Goal: Communication & Community: Answer question/provide support

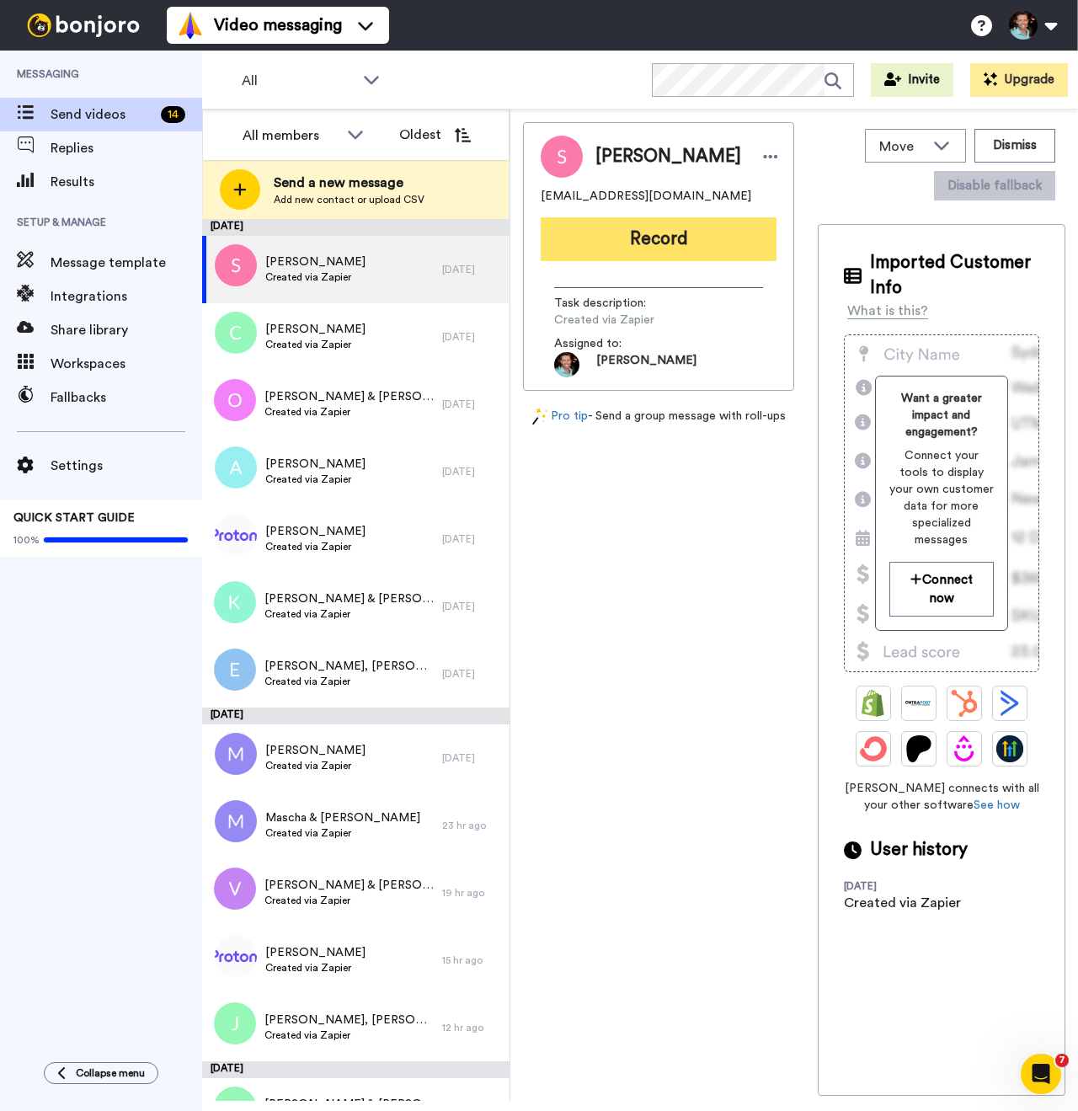
click at [664, 248] on button "Record" at bounding box center [659, 239] width 236 height 44
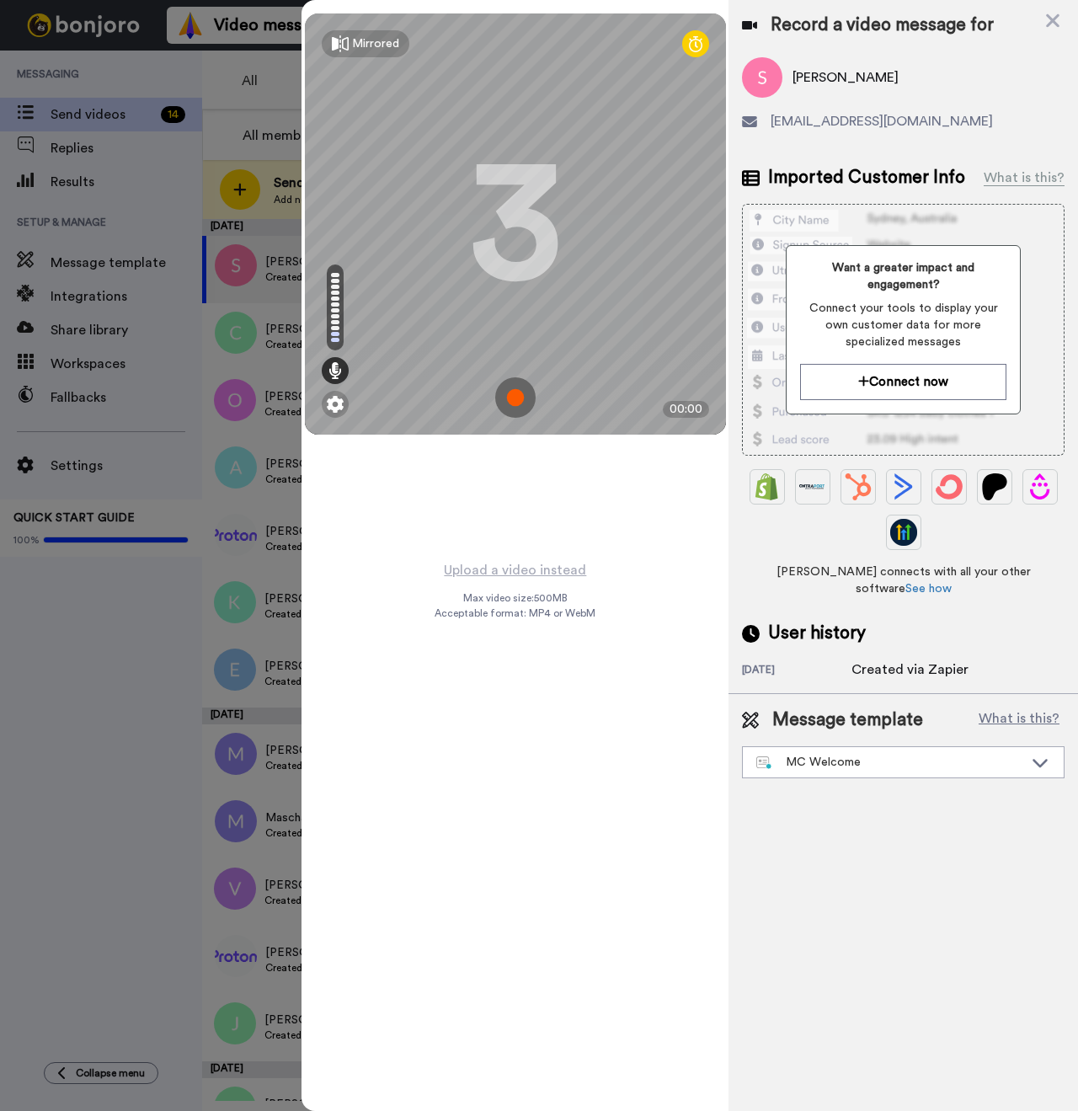
click at [510, 397] on img at bounding box center [515, 397] width 40 height 40
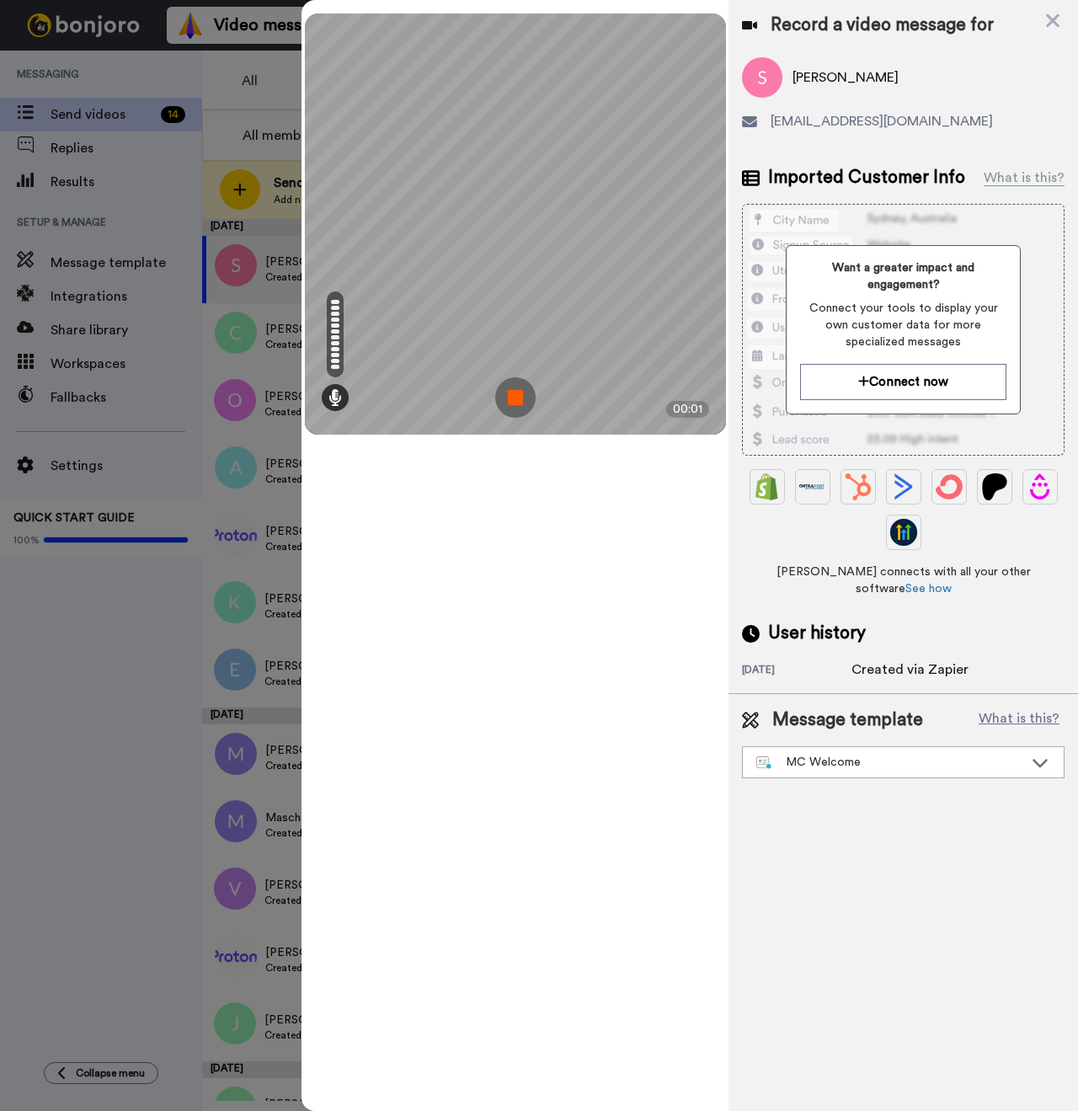
click at [520, 399] on img at bounding box center [515, 397] width 40 height 40
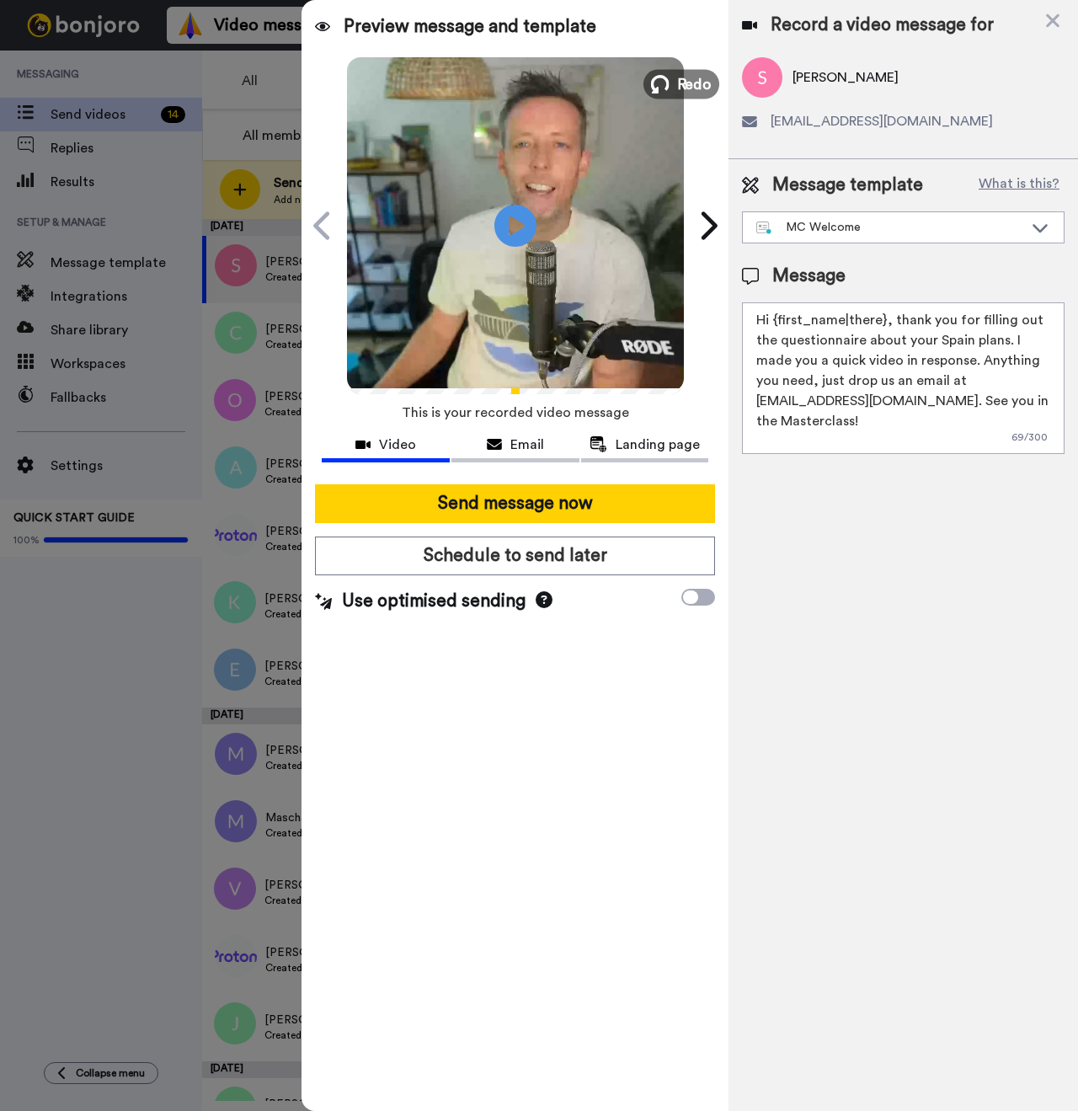
click at [669, 78] on icon at bounding box center [660, 84] width 19 height 19
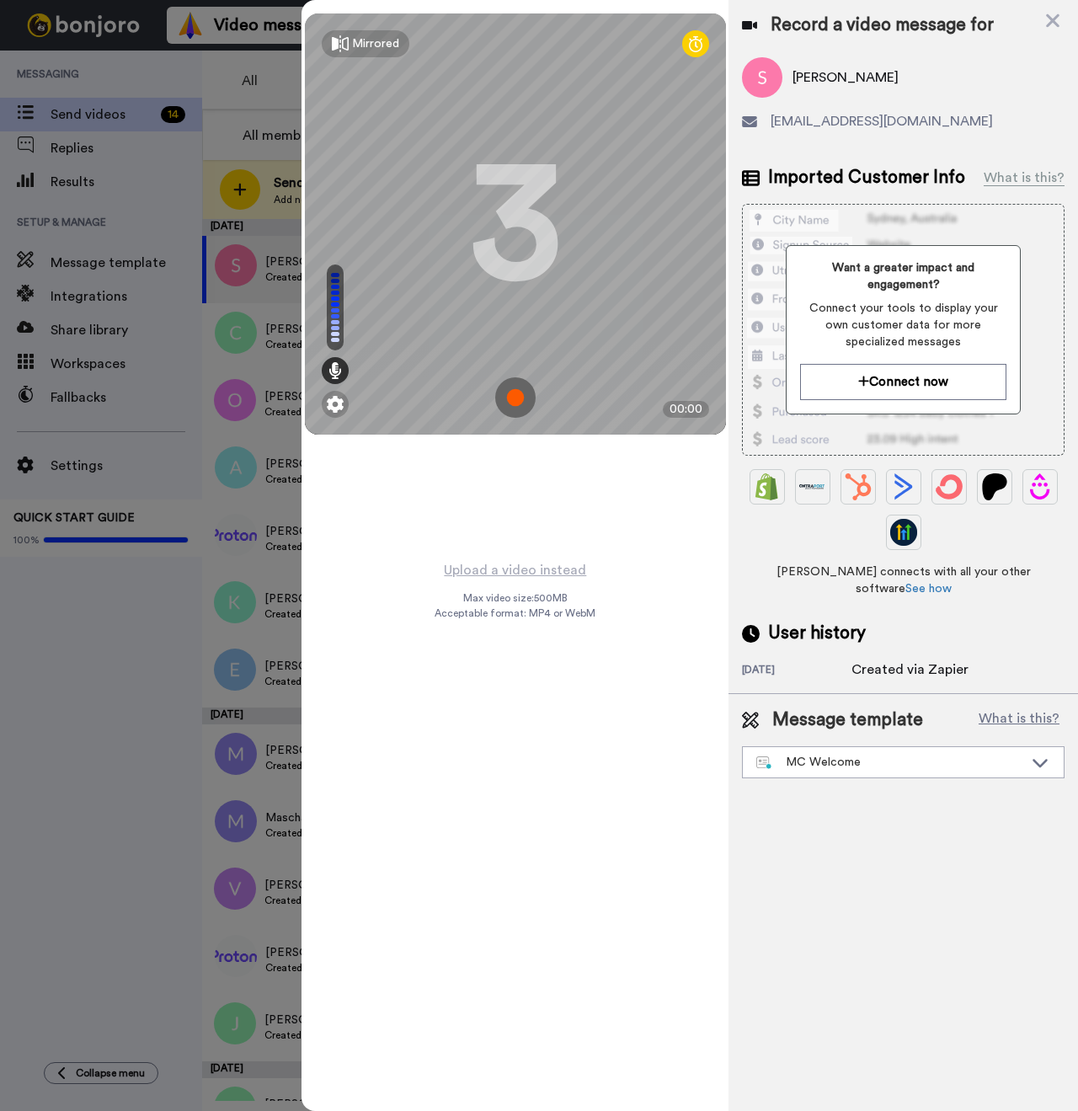
click at [531, 391] on img at bounding box center [515, 397] width 40 height 40
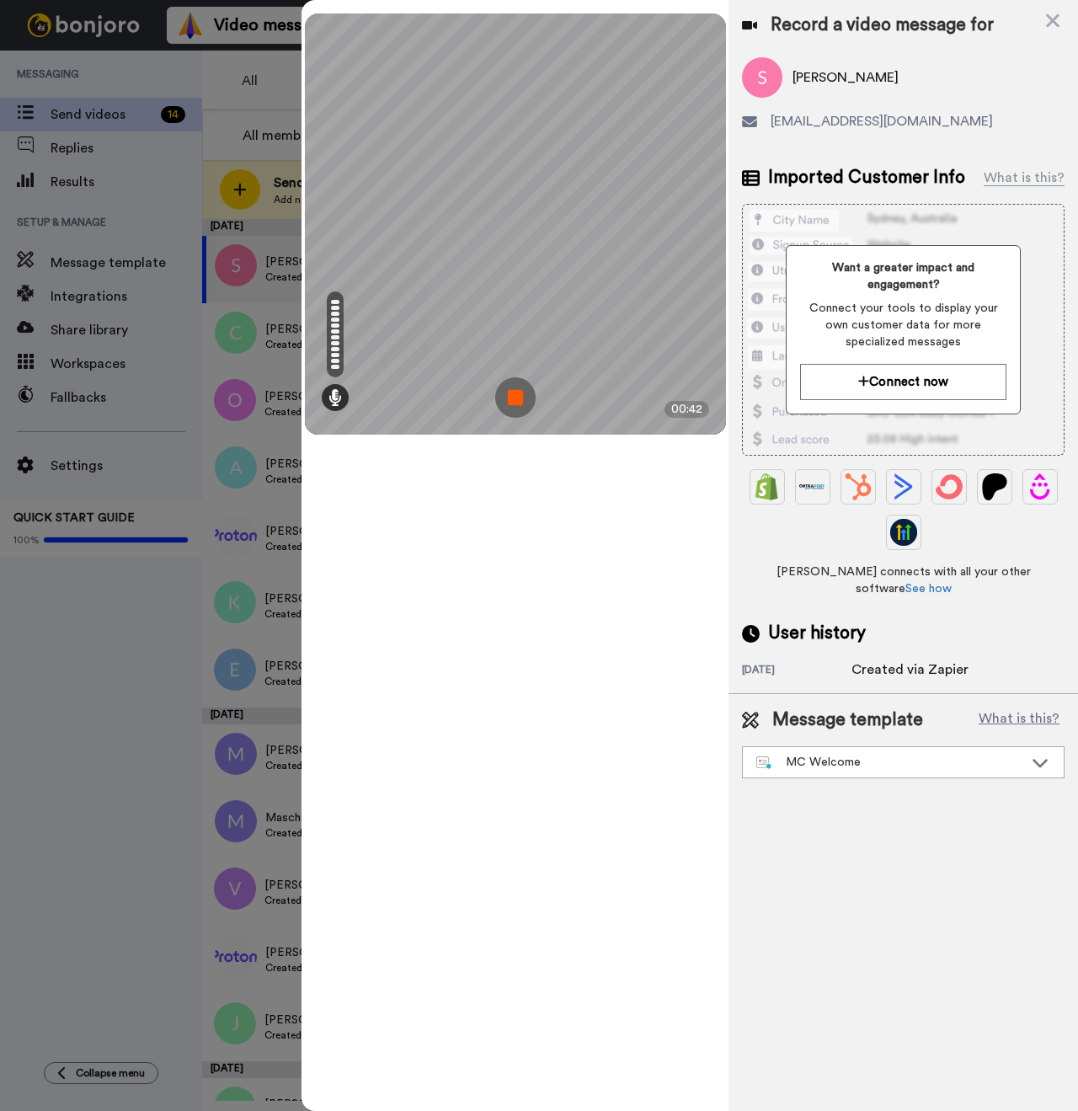
click at [522, 397] on img at bounding box center [515, 397] width 40 height 40
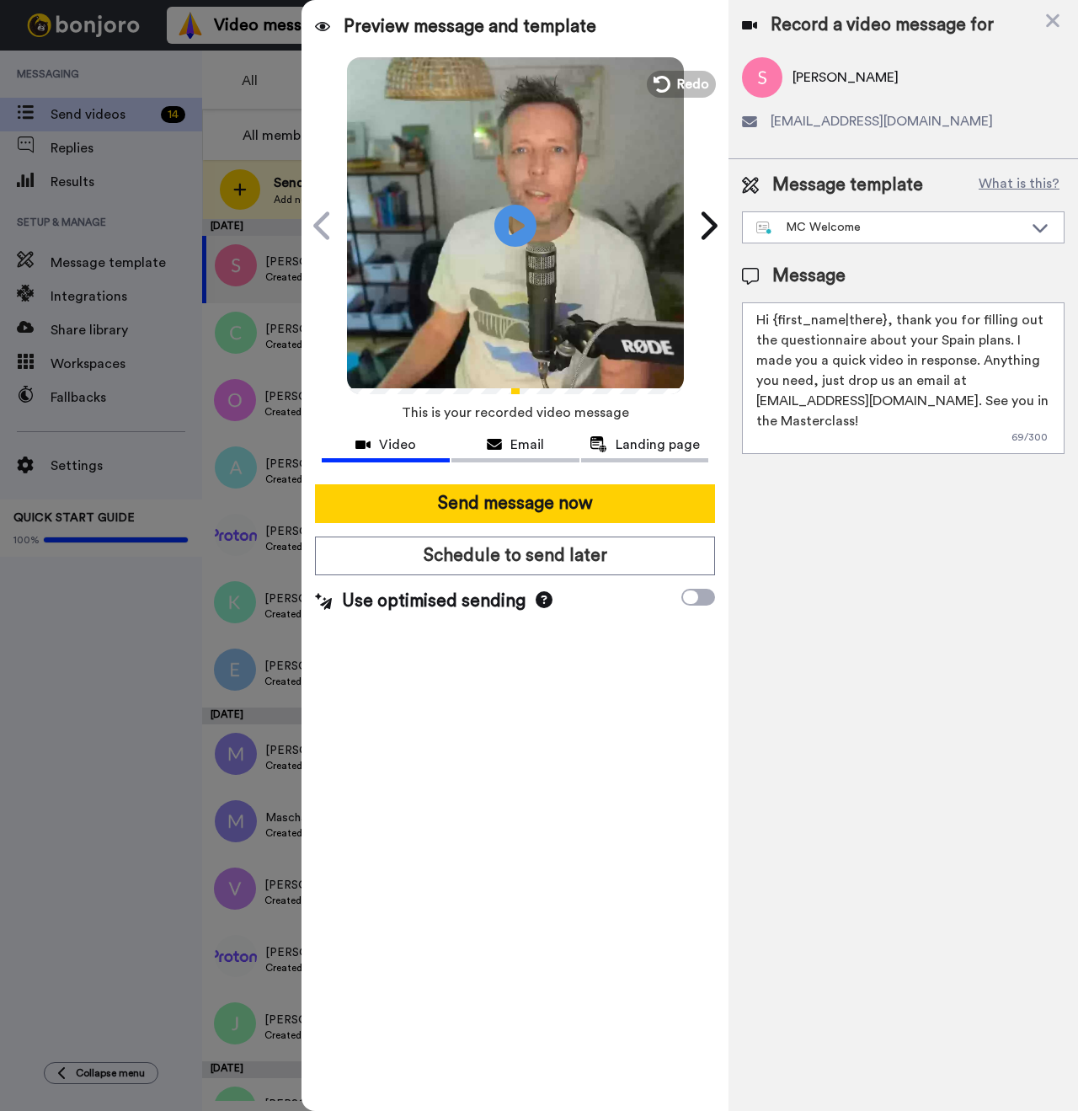
drag, startPoint x: 880, startPoint y: 321, endPoint x: 775, endPoint y: 314, distance: 105.5
click at [775, 314] on textarea "Hi {first_name|there}, thank you for filling out the questionnaire about your S…" at bounding box center [903, 378] width 323 height 152
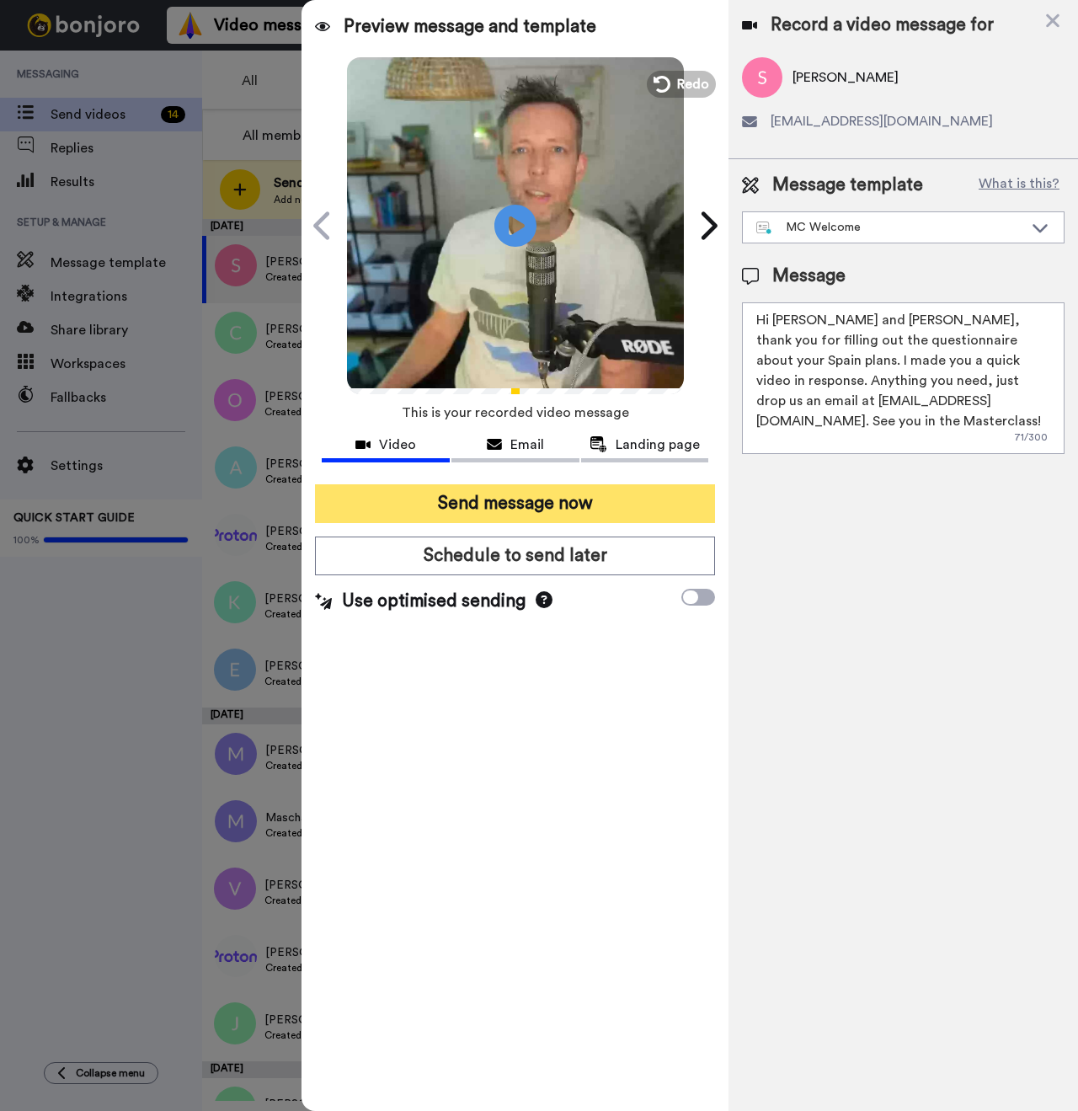
type textarea "Hi [PERSON_NAME] and [PERSON_NAME], thank you for filling out the questionnaire…"
click at [562, 493] on button "Send message now" at bounding box center [515, 503] width 400 height 39
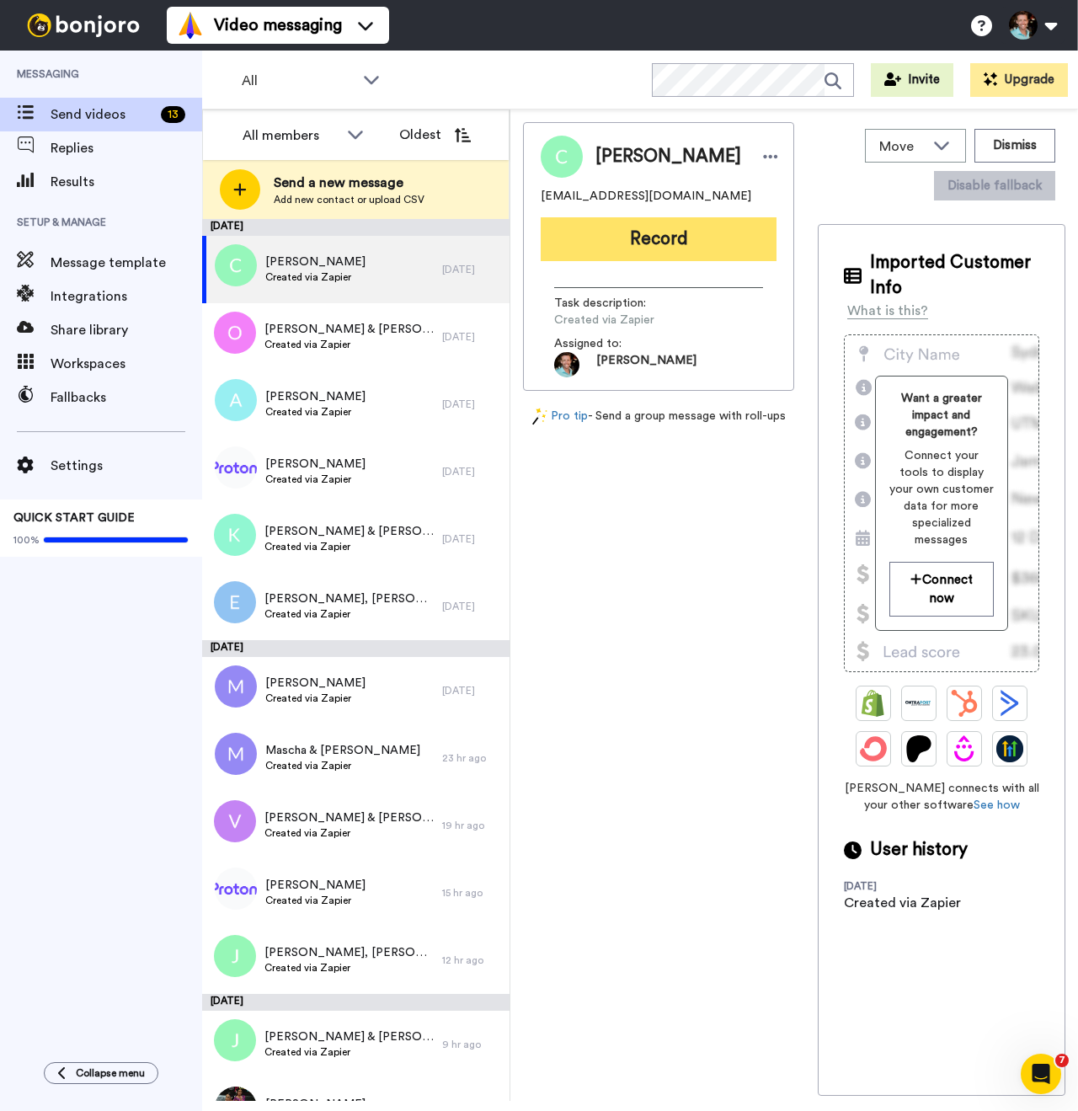
click at [651, 245] on button "Record" at bounding box center [659, 239] width 236 height 44
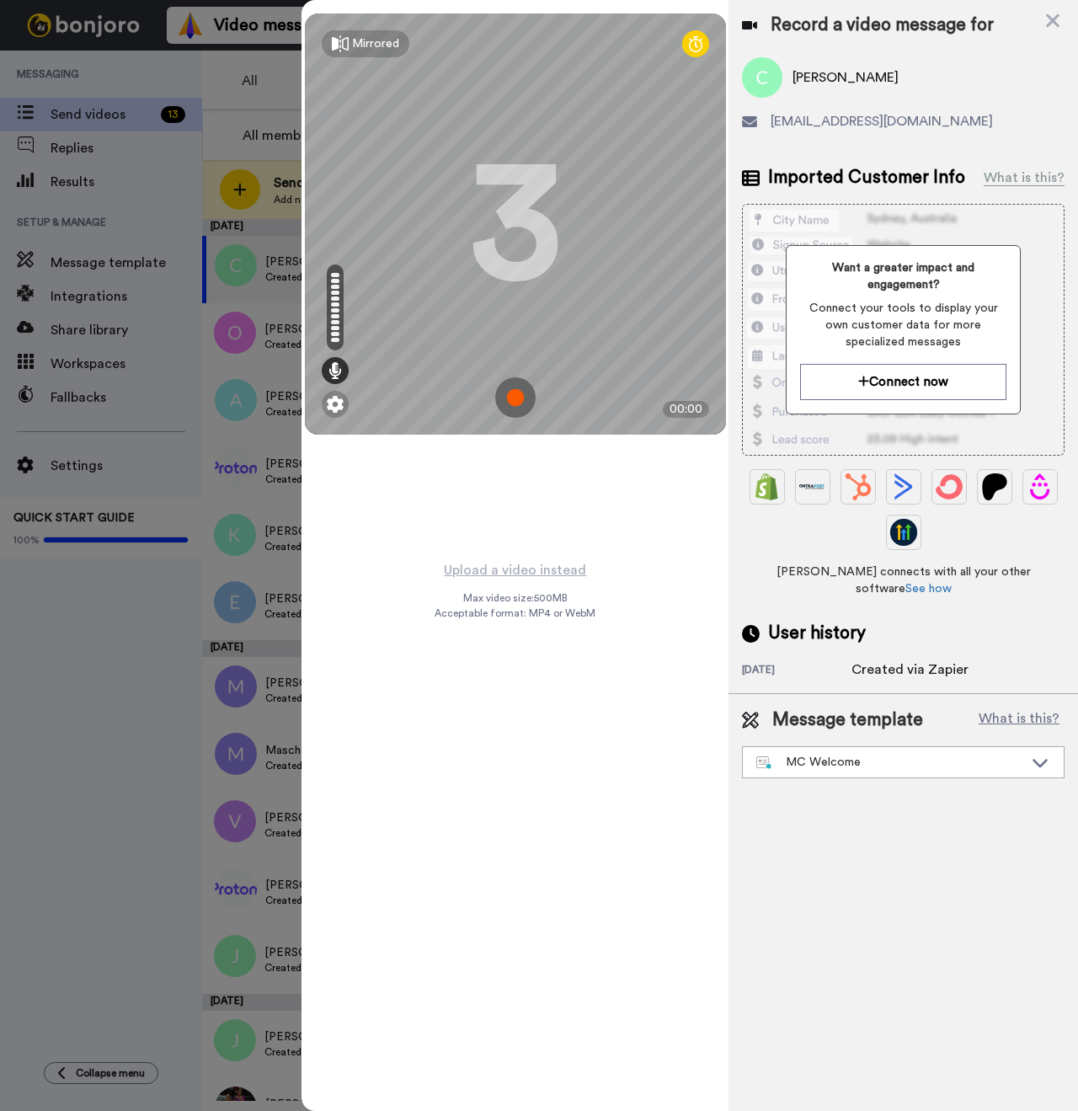
click at [518, 388] on img at bounding box center [515, 397] width 40 height 40
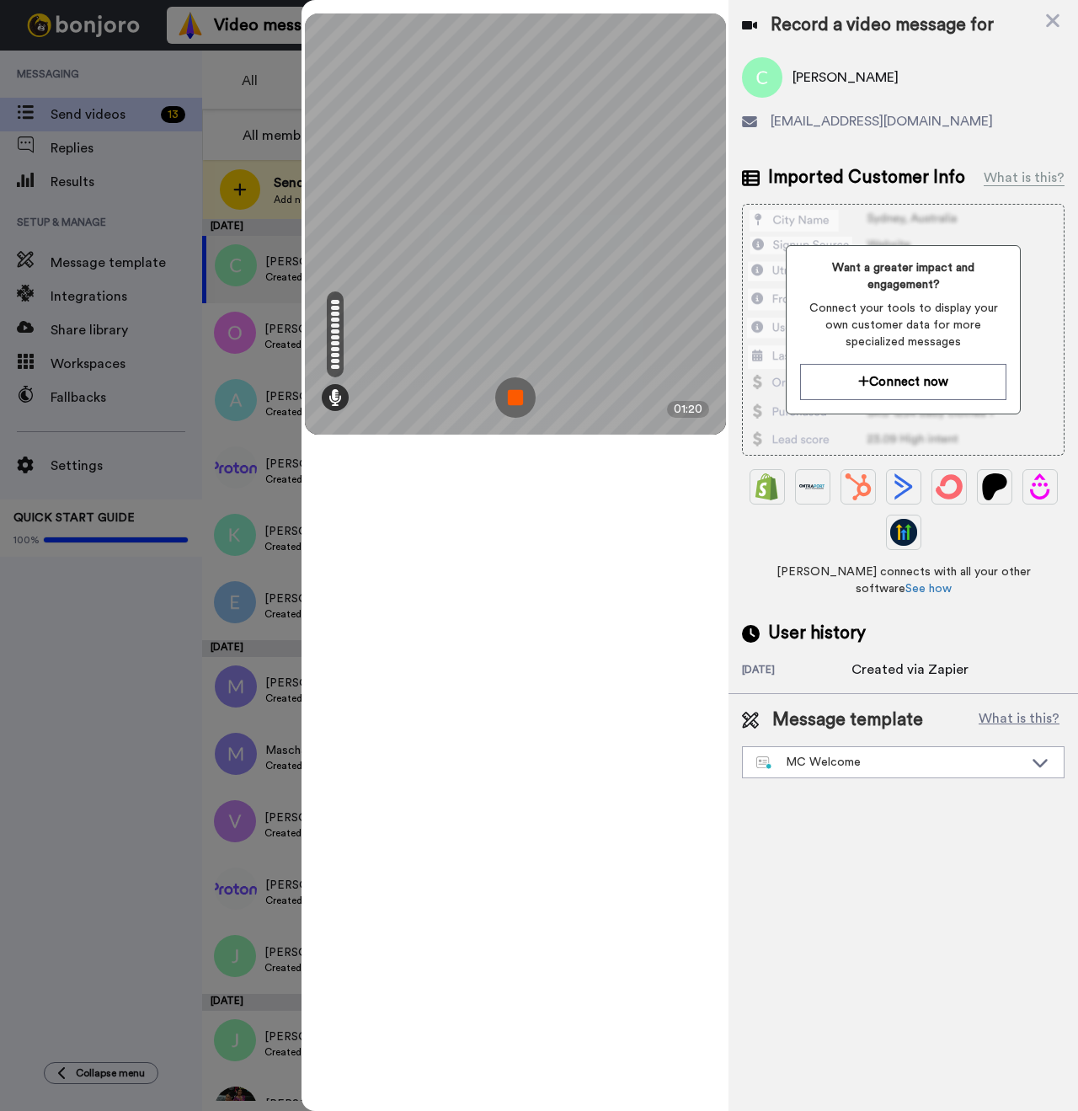
click at [527, 397] on img at bounding box center [515, 397] width 40 height 40
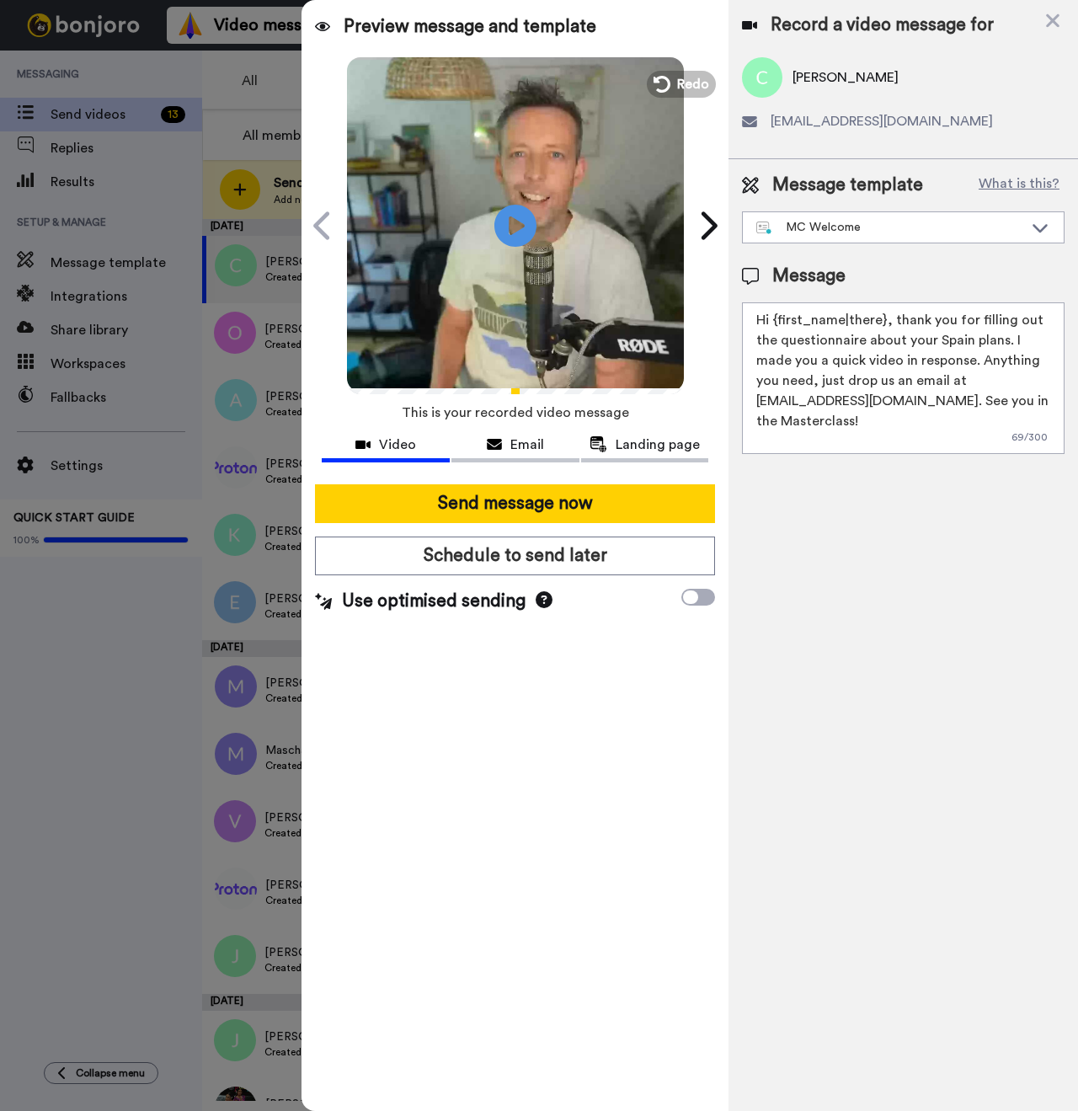
drag, startPoint x: 884, startPoint y: 323, endPoint x: 778, endPoint y: 325, distance: 106.1
click at [778, 325] on textarea "Hi {first_name|there}, thank you for filling out the questionnaire about your S…" at bounding box center [903, 378] width 323 height 152
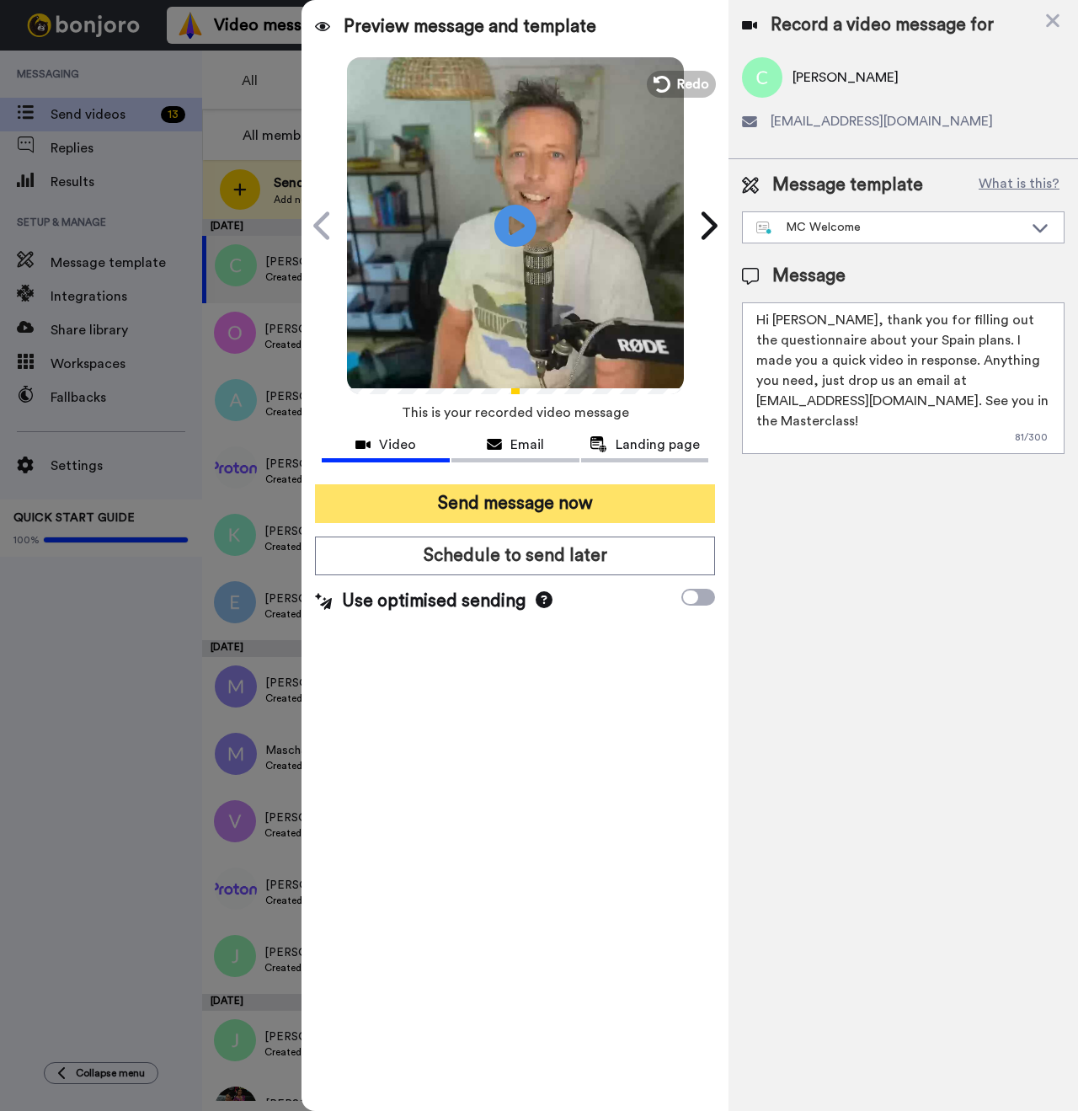
type textarea "Hi Carlos, thank you for filling out the questionnaire about your Spain plans. …"
click at [541, 505] on button "Send message now" at bounding box center [515, 503] width 400 height 39
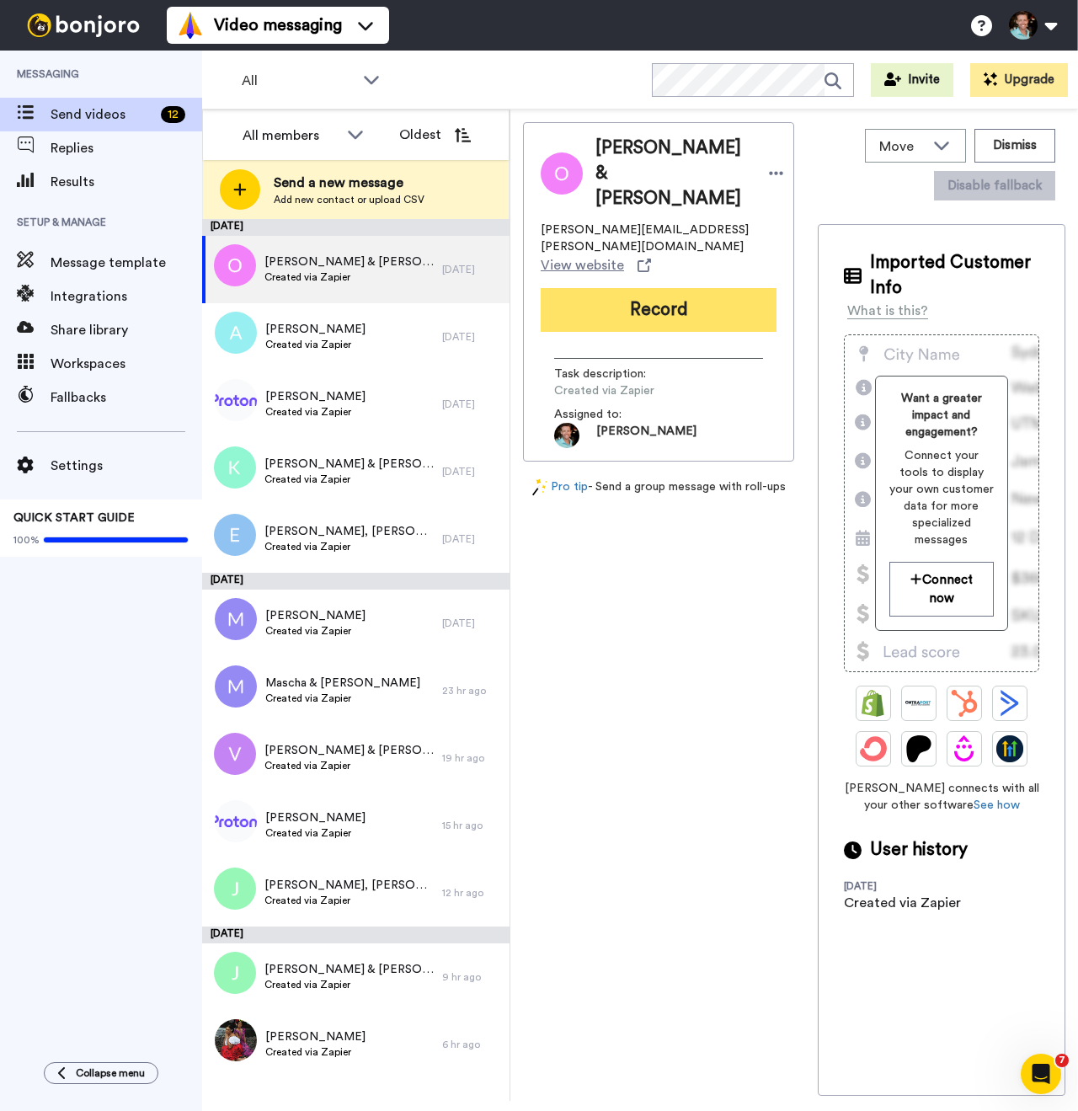
click at [666, 288] on button "Record" at bounding box center [659, 310] width 236 height 44
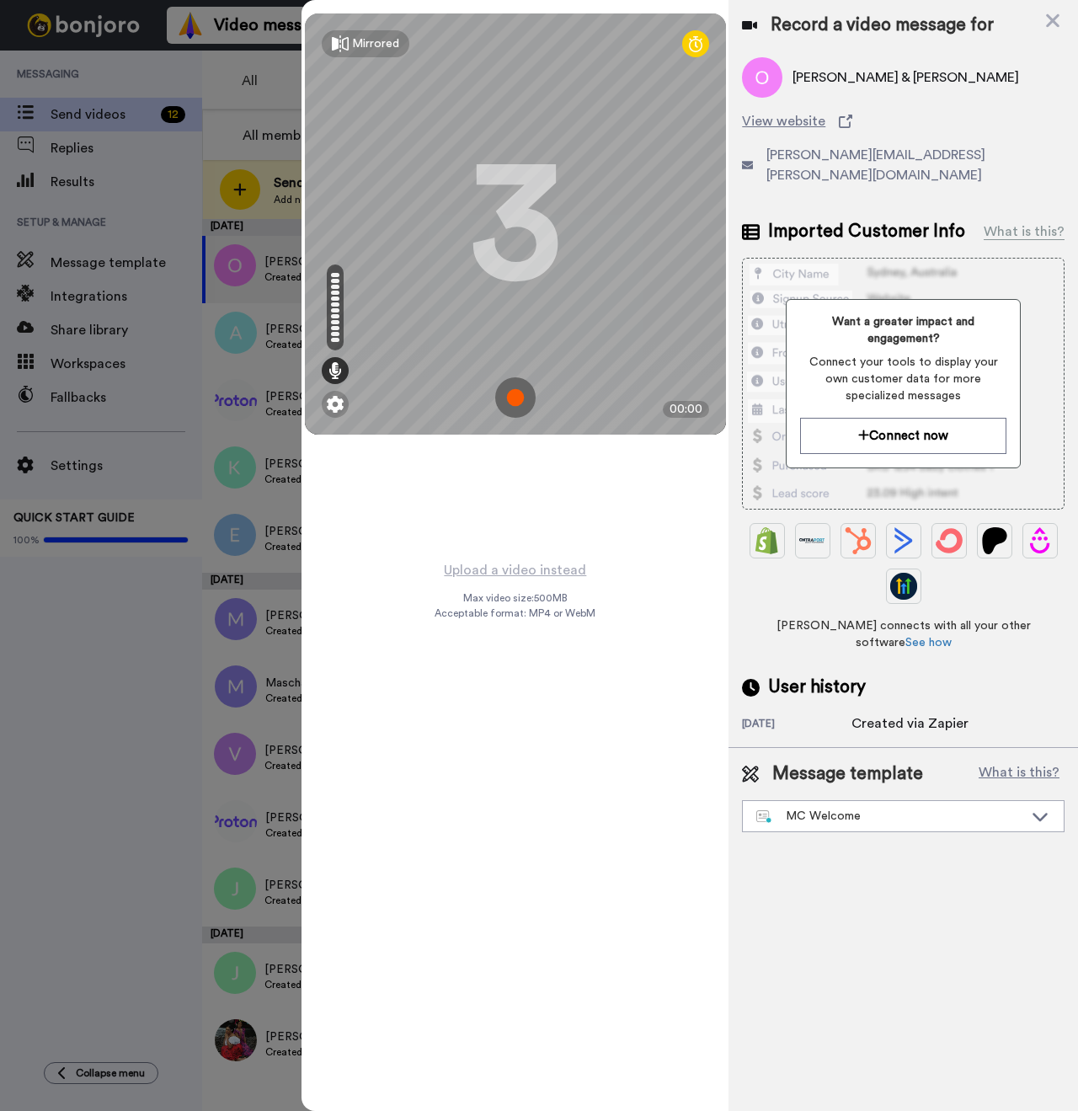
click at [527, 395] on img at bounding box center [515, 397] width 40 height 40
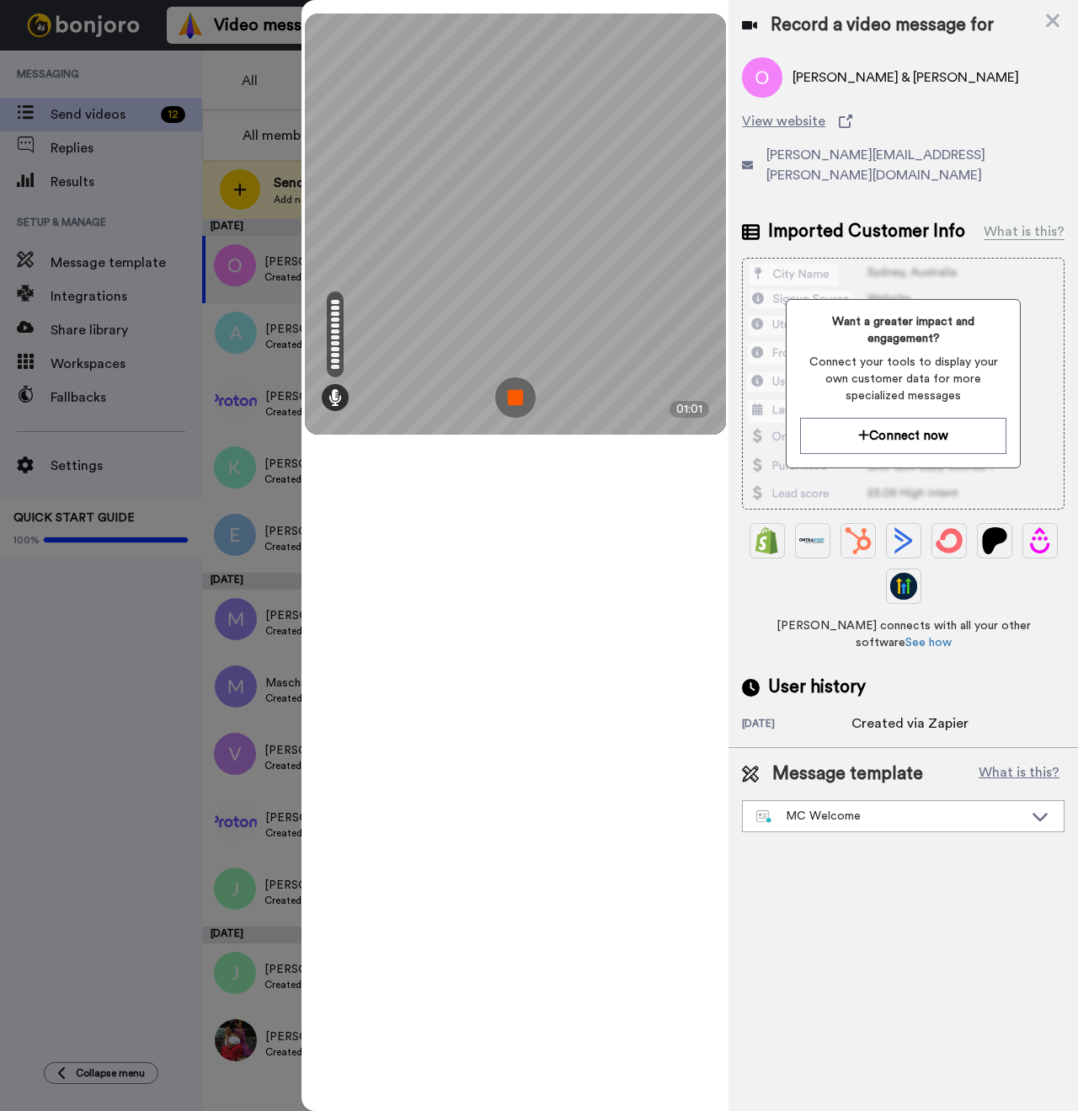
click at [509, 393] on img at bounding box center [515, 397] width 40 height 40
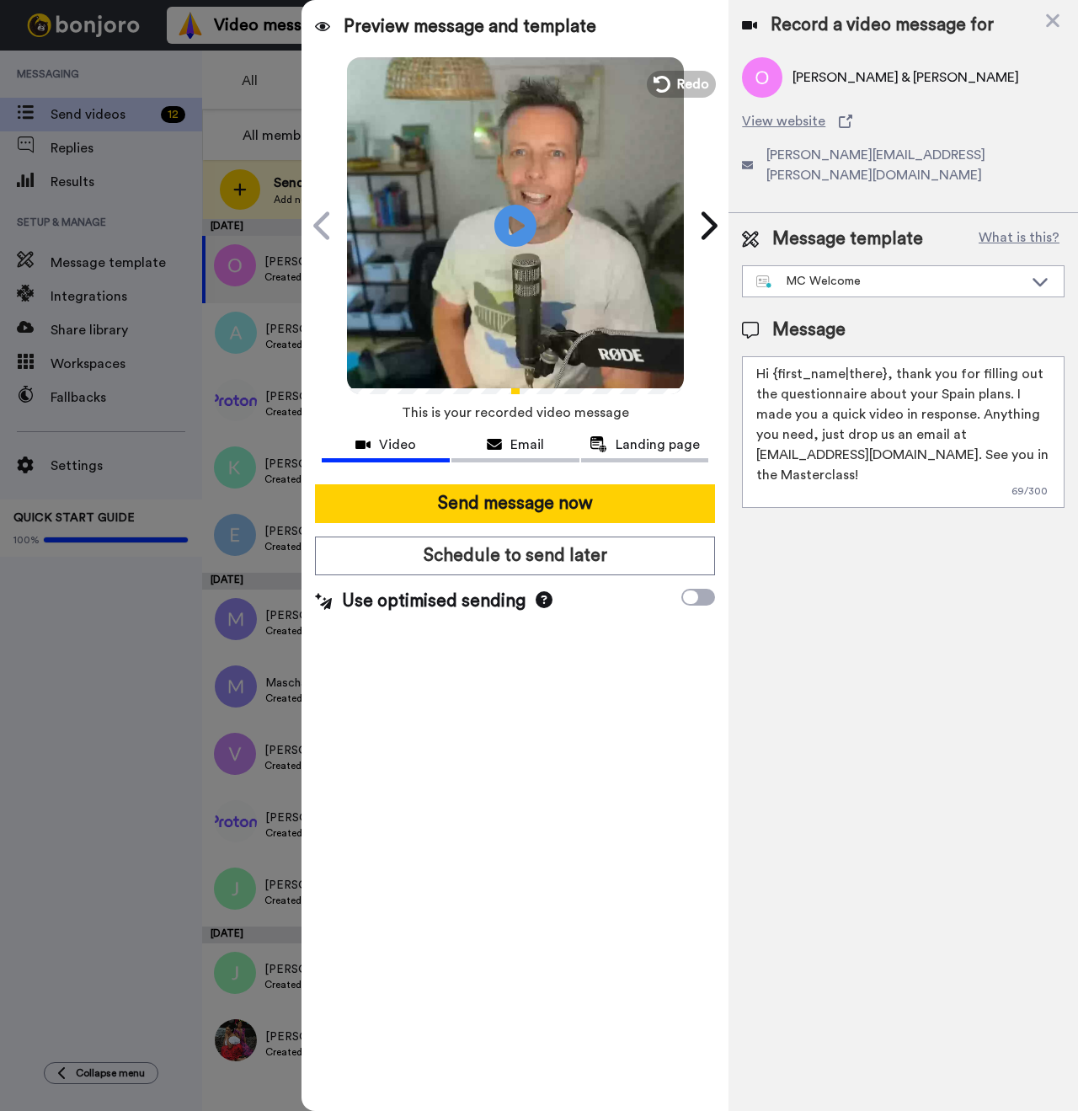
drag, startPoint x: 882, startPoint y: 350, endPoint x: 777, endPoint y: 357, distance: 104.6
click at [777, 357] on textarea "Hi {first_name|there}, thank you for filling out the questionnaire about your S…" at bounding box center [903, 432] width 323 height 152
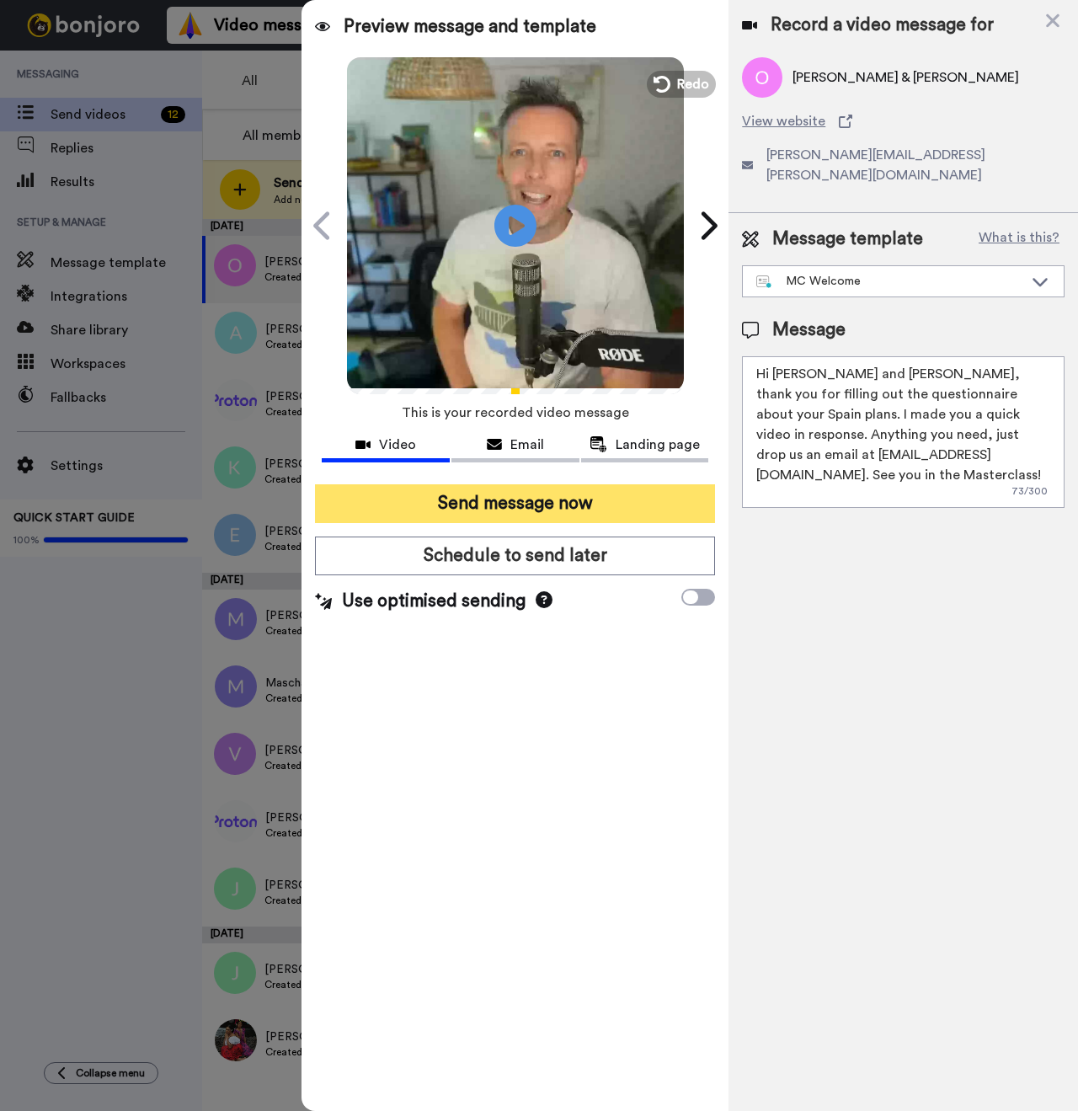
type textarea "Hi Olga and Jaime, thank you for filling out the questionnaire about your Spain…"
click at [590, 520] on button "Send message now" at bounding box center [515, 503] width 400 height 39
